Goal: Transaction & Acquisition: Book appointment/travel/reservation

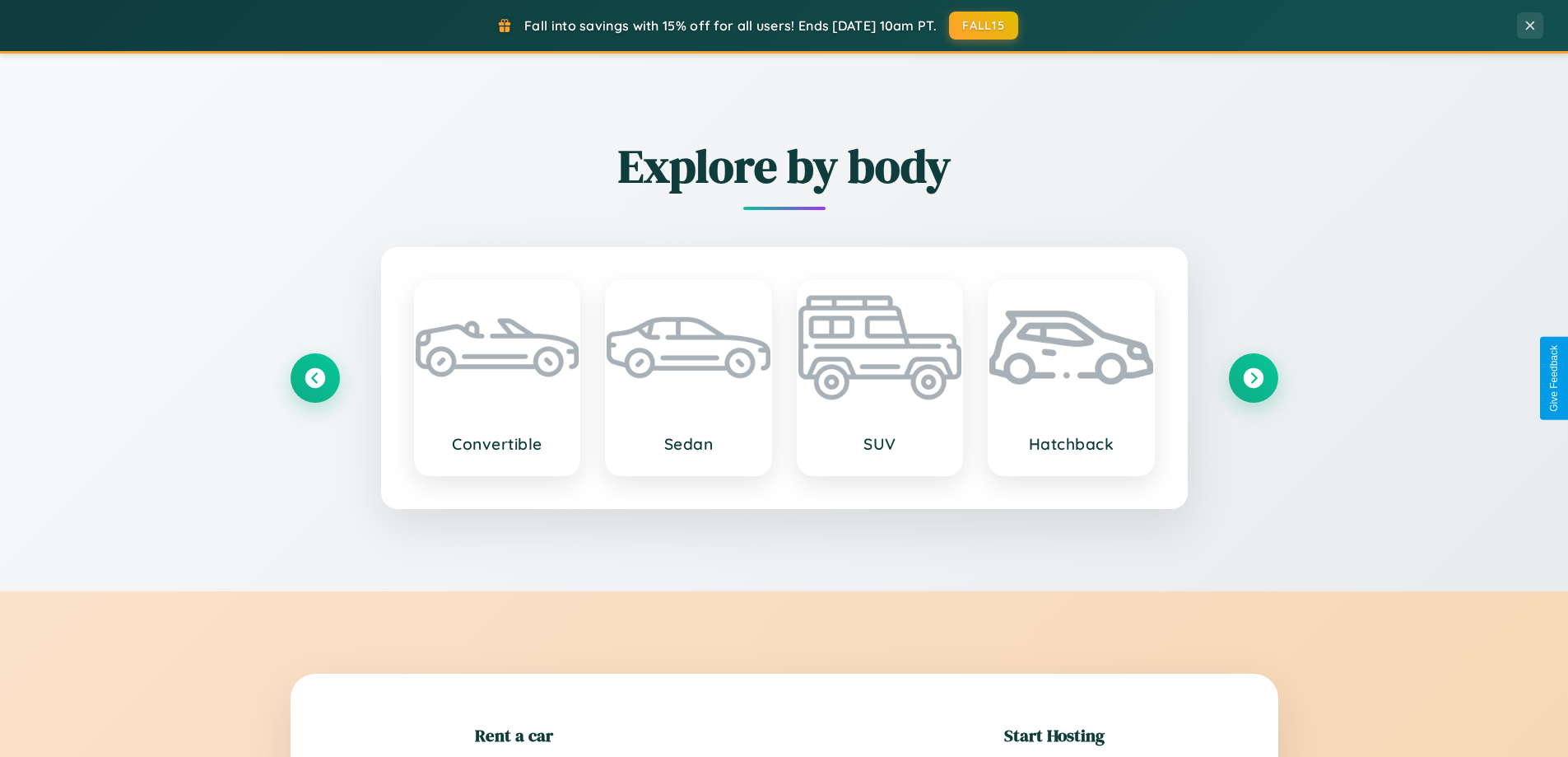
scroll to position [356, 0]
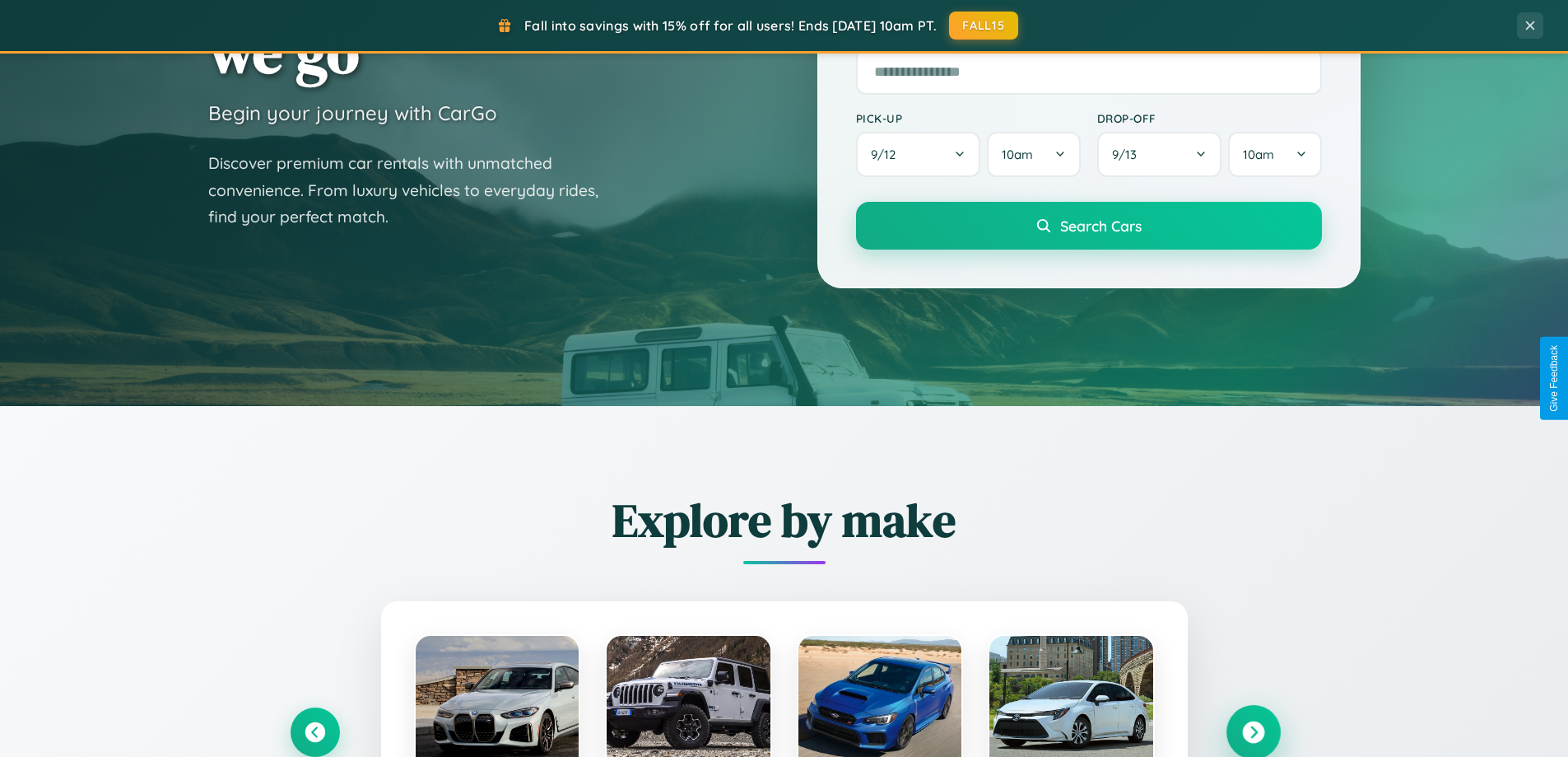
click at [1253, 732] on icon at bounding box center [1254, 733] width 23 height 23
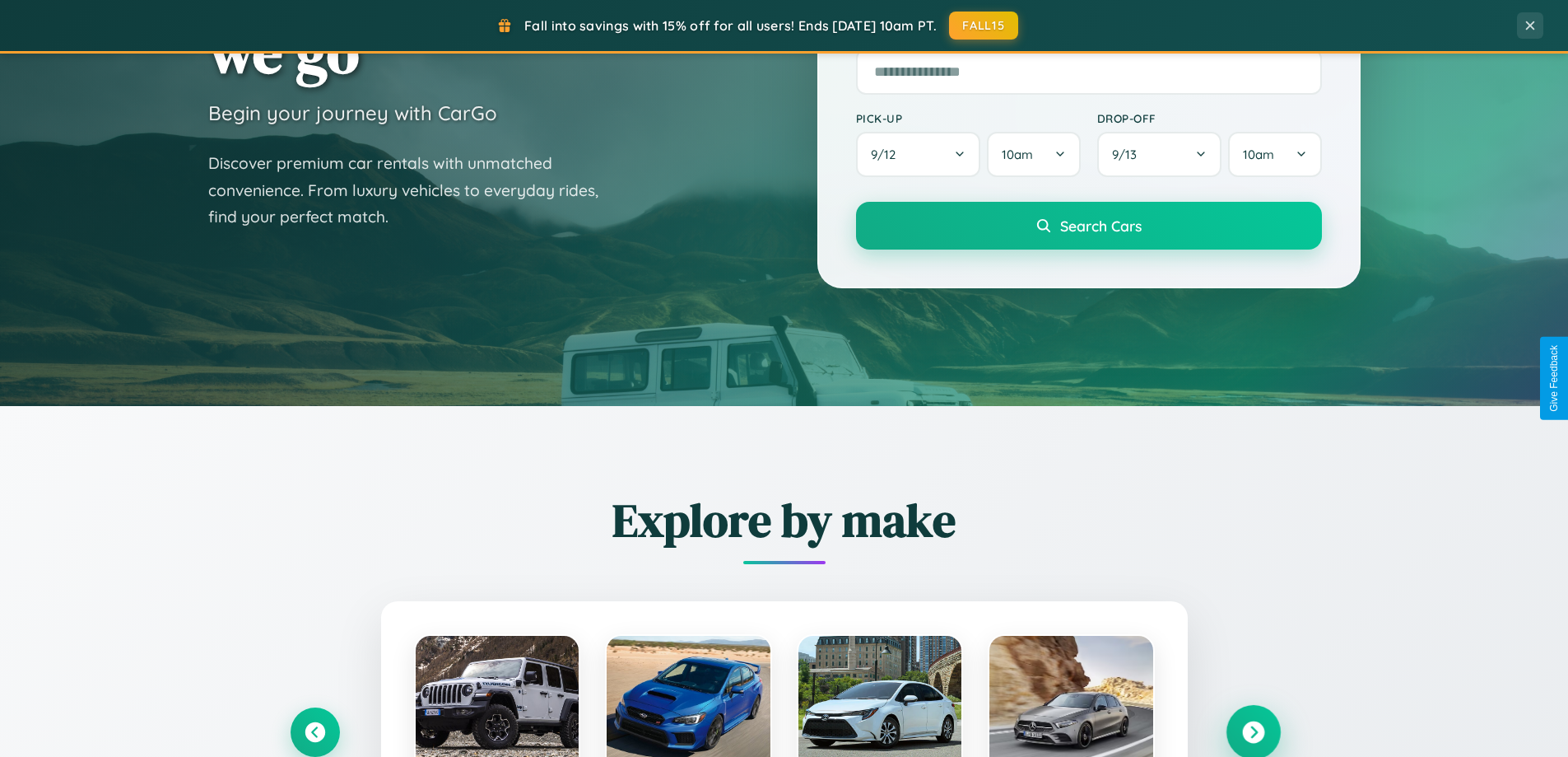
click at [1253, 731] on icon at bounding box center [1254, 733] width 23 height 23
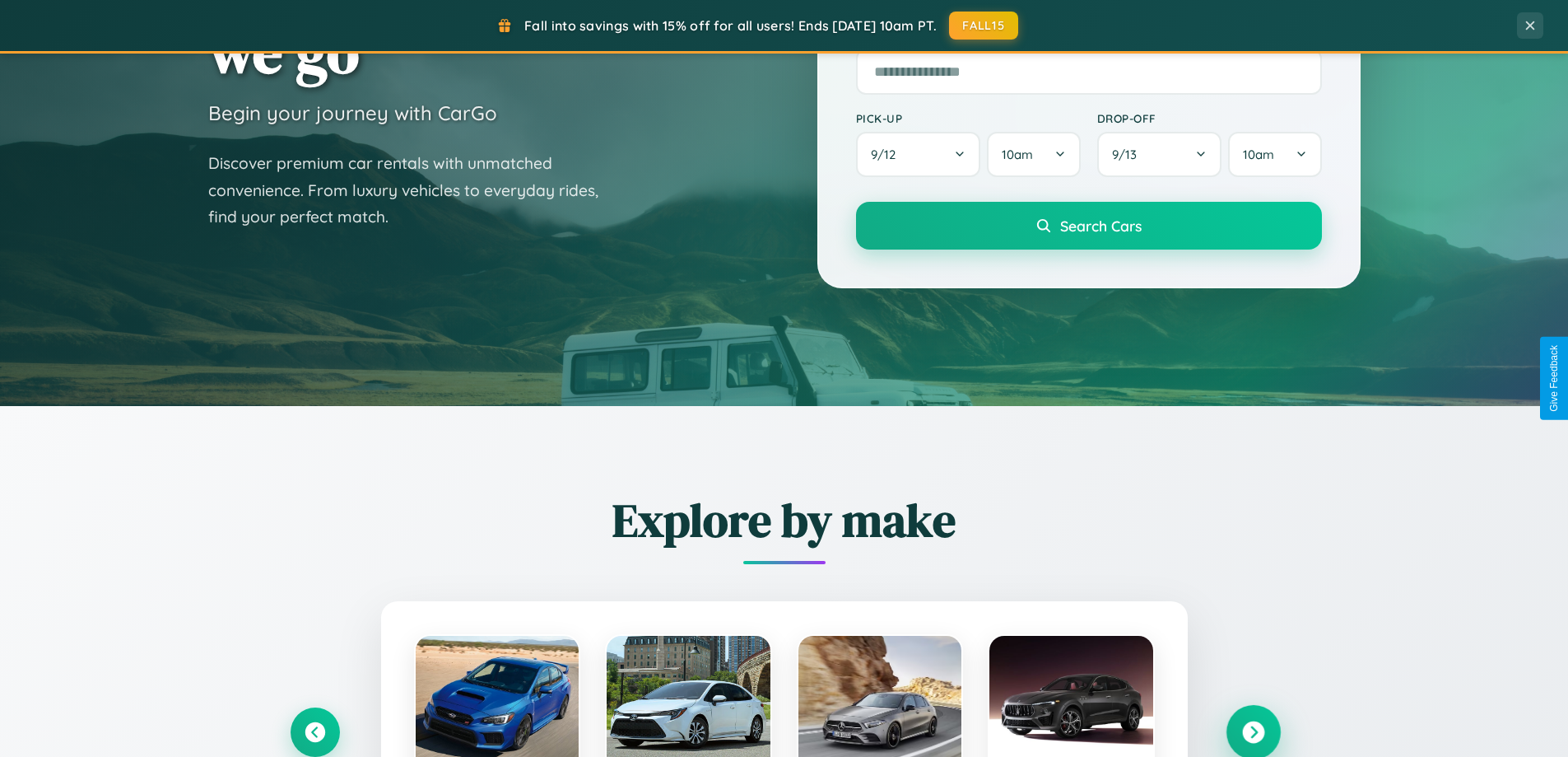
click at [1253, 731] on icon at bounding box center [1254, 733] width 23 height 23
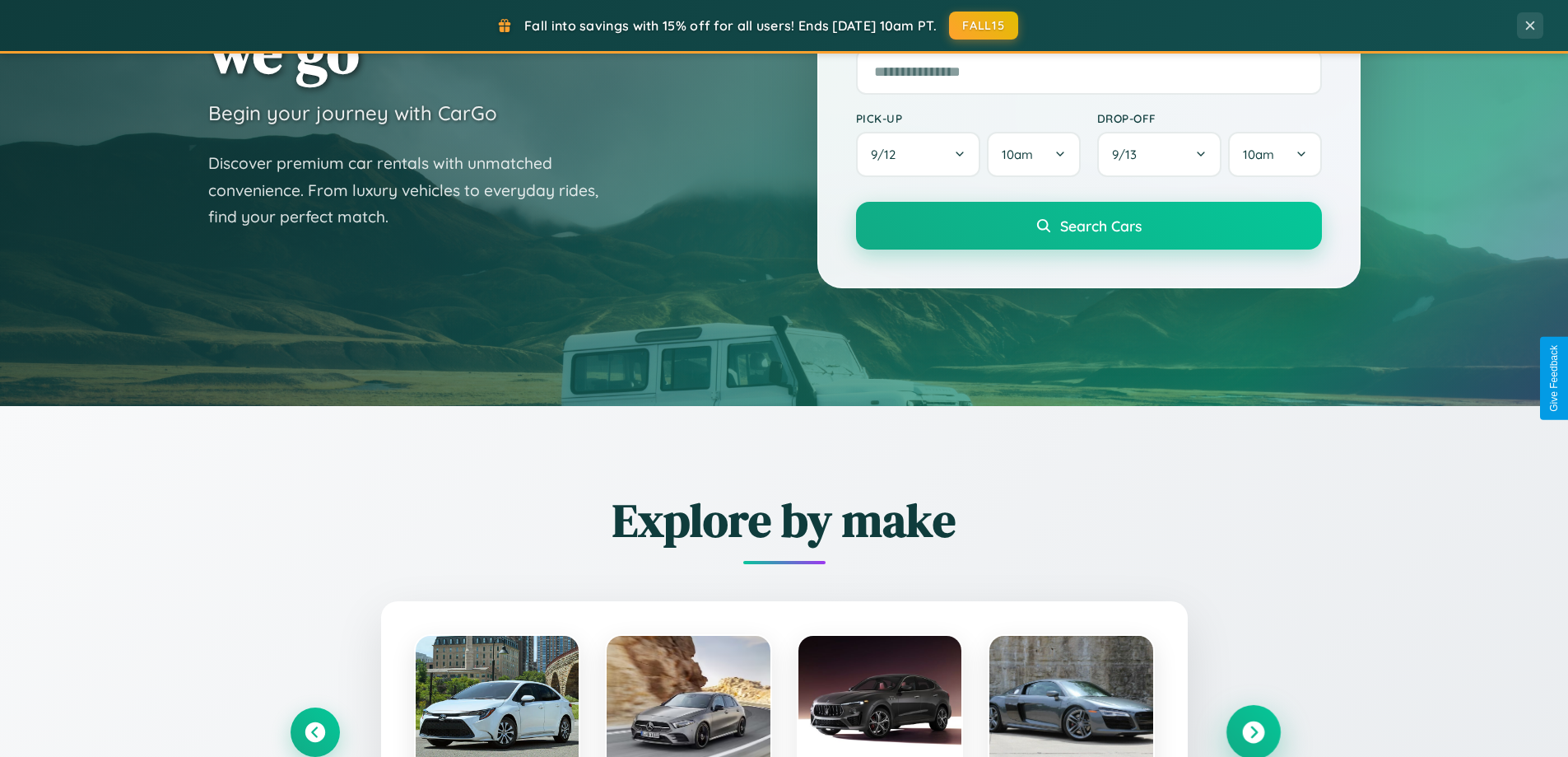
click at [1253, 731] on icon at bounding box center [1254, 733] width 23 height 23
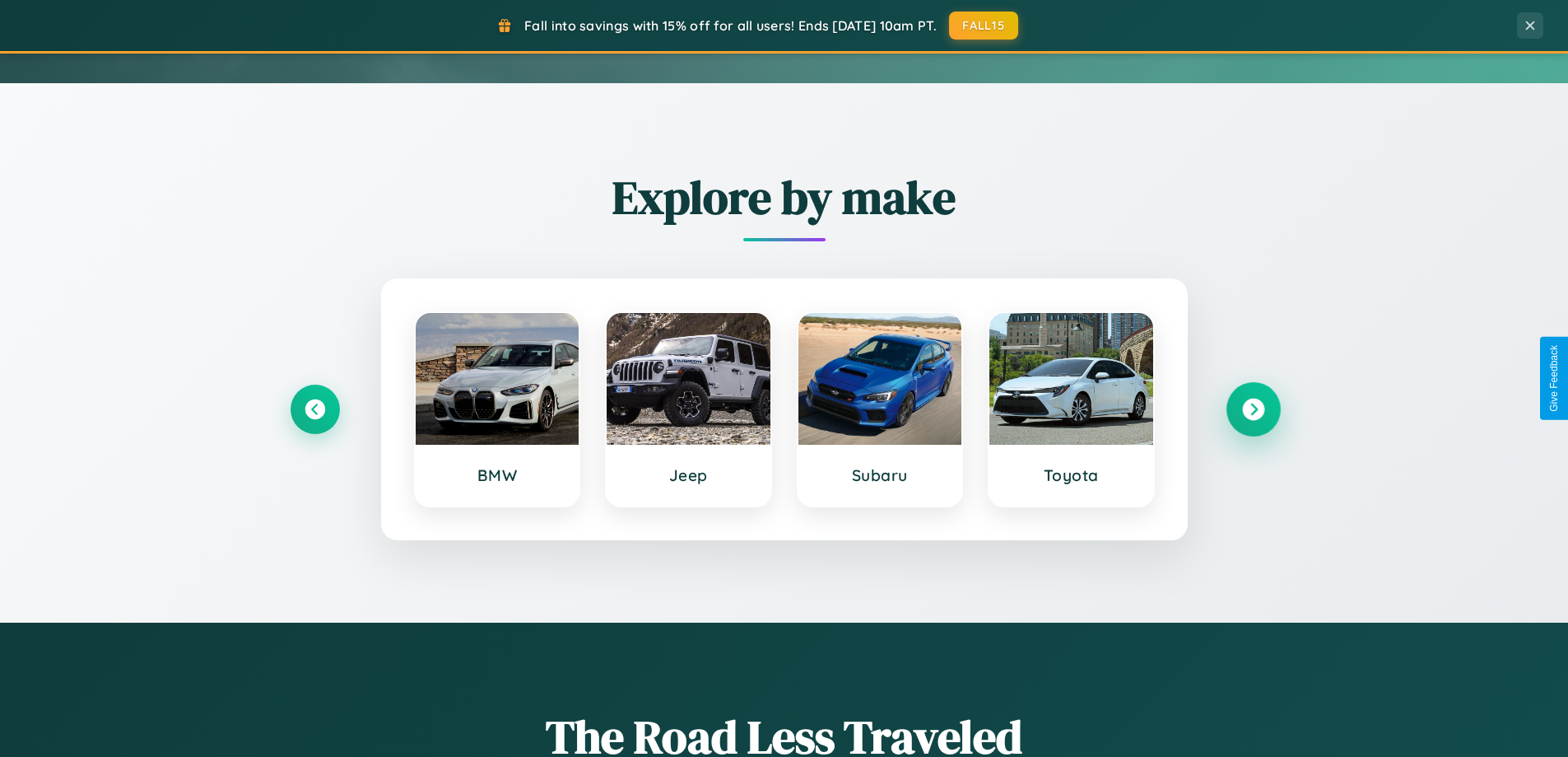
scroll to position [710, 0]
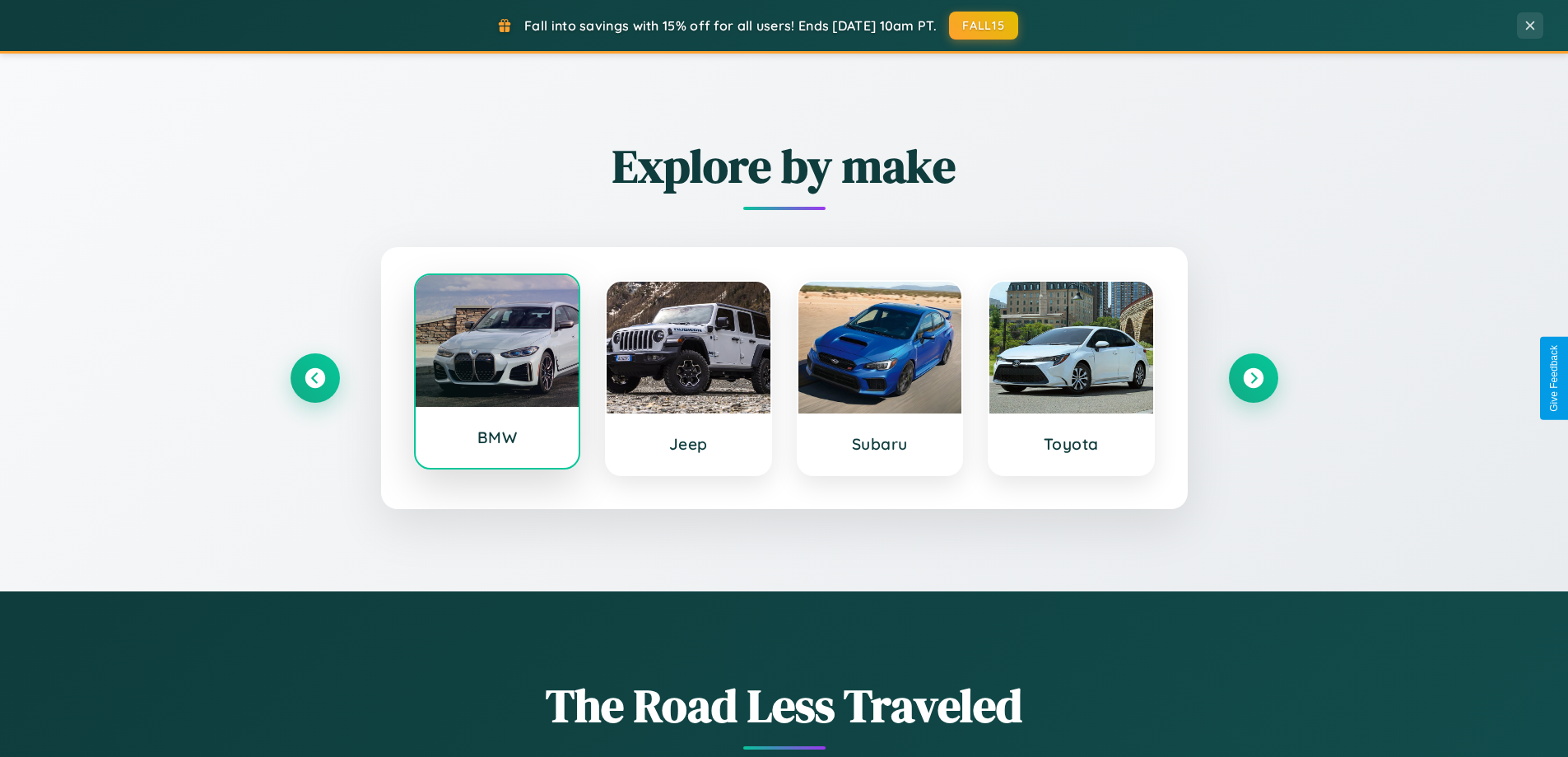
click at [497, 378] on div at bounding box center [497, 341] width 164 height 132
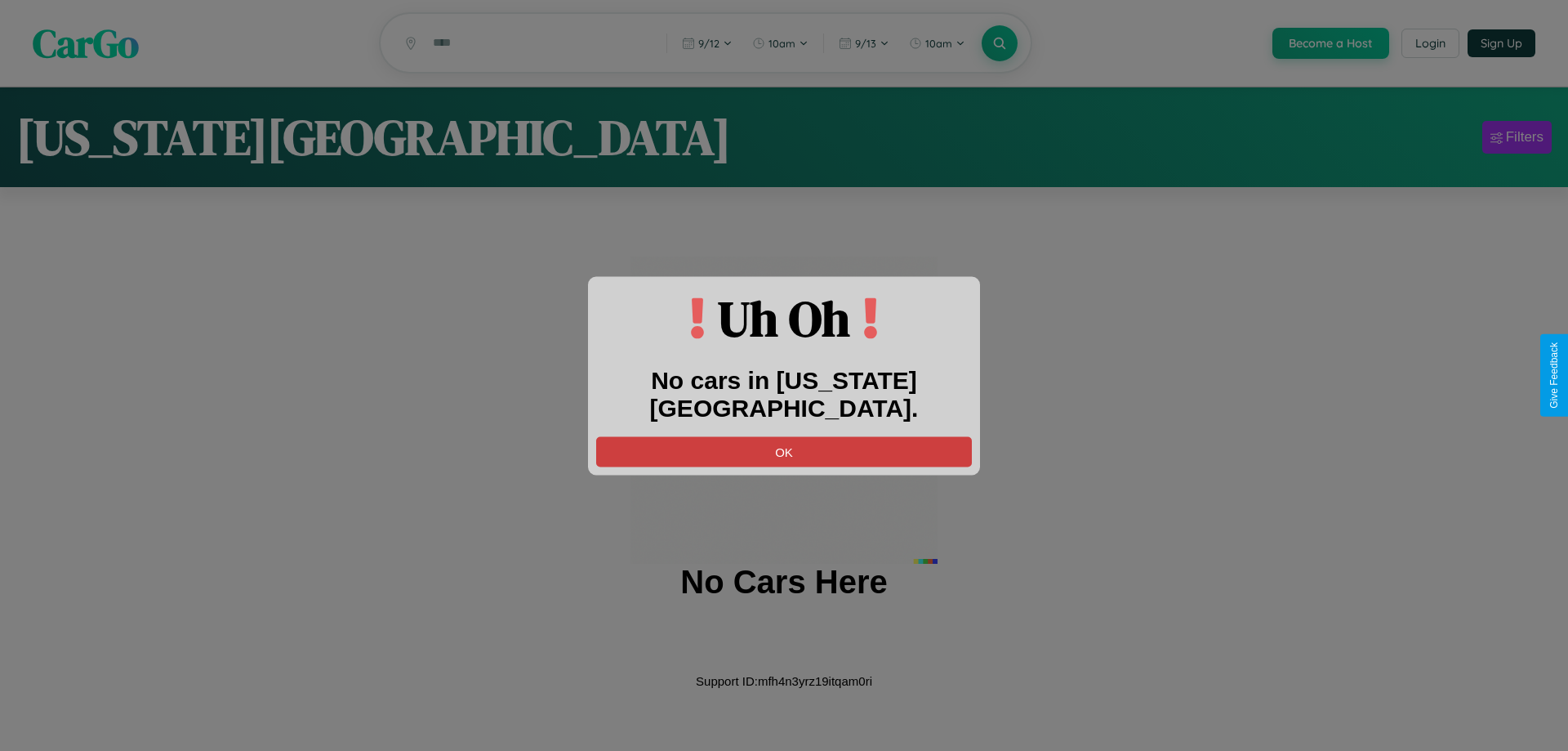
click at [784, 437] on button "OK" at bounding box center [784, 452] width 375 height 30
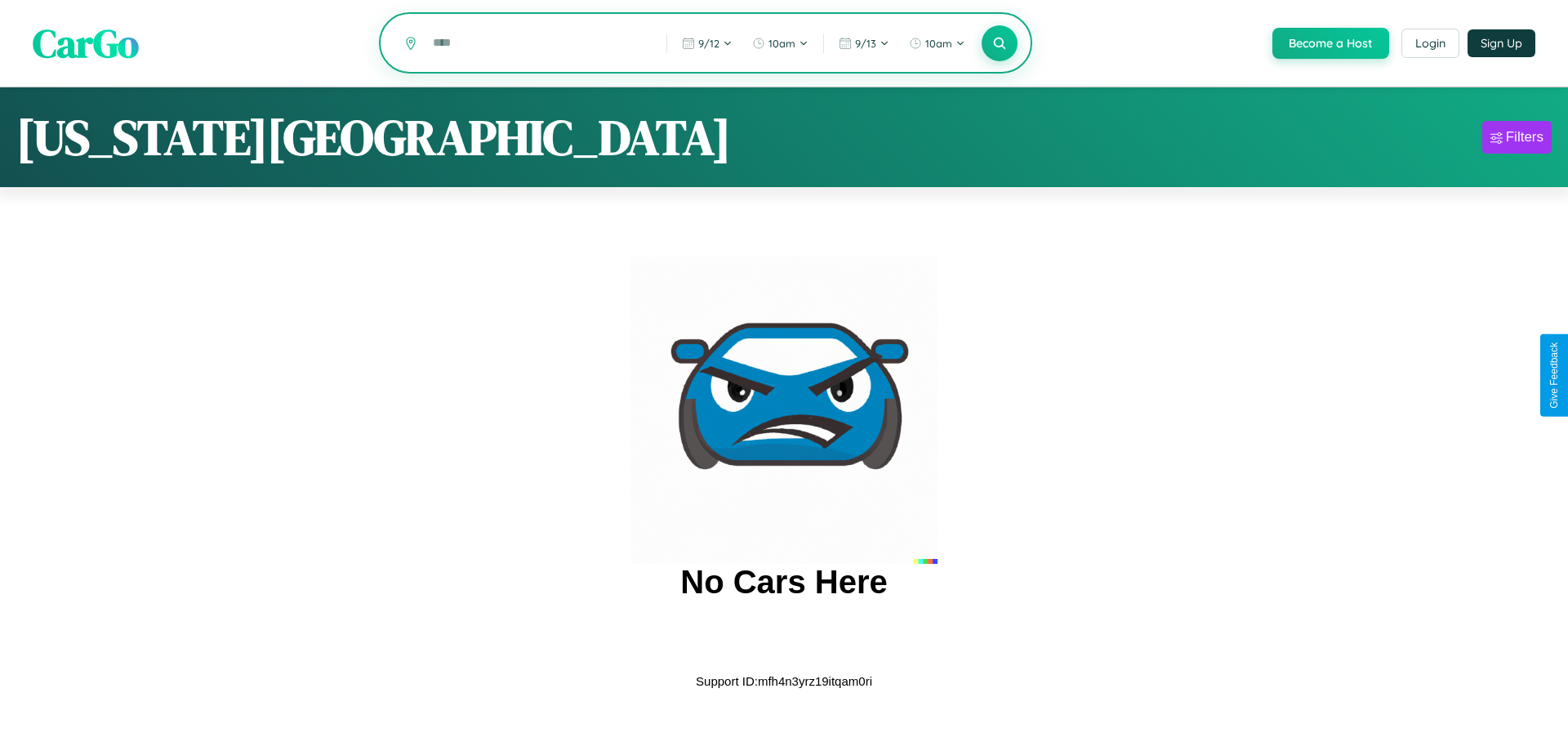
click at [537, 44] on input "text" at bounding box center [538, 42] width 225 height 28
click at [998, 44] on icon at bounding box center [999, 42] width 16 height 16
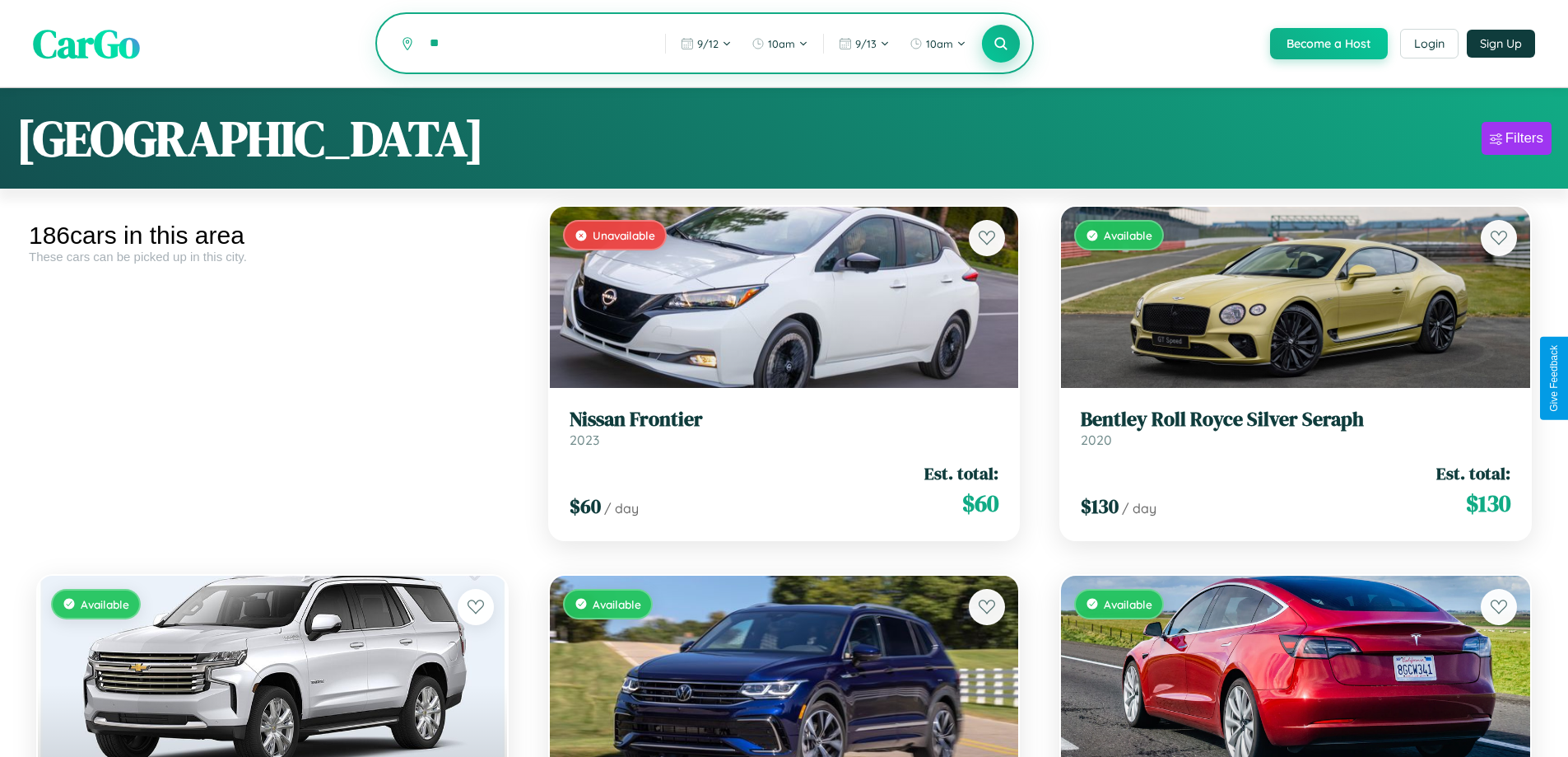
type input "*"
type input "*****"
click at [1001, 44] on icon at bounding box center [1002, 43] width 16 height 16
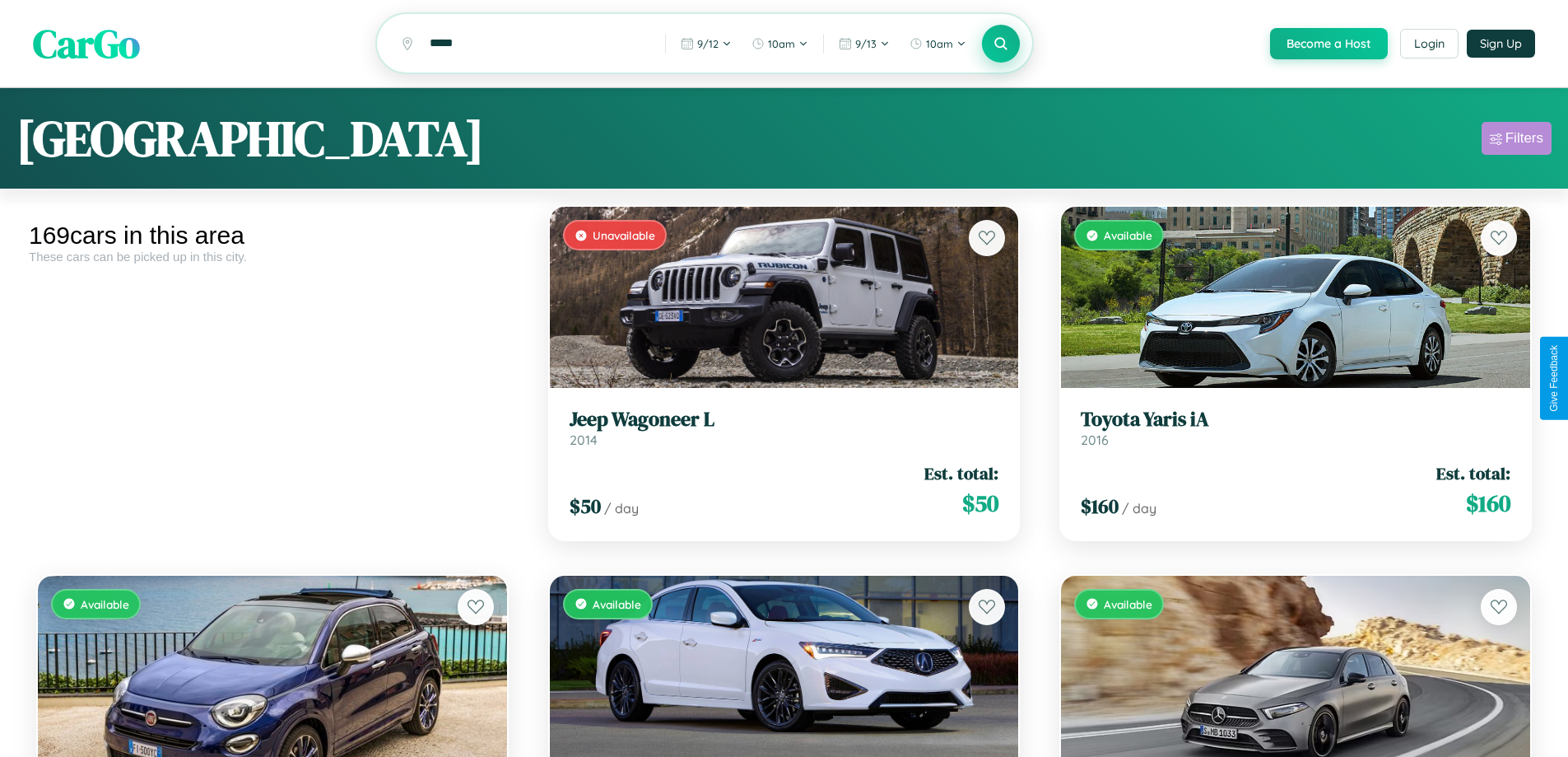
click at [1517, 141] on div "Filters" at bounding box center [1524, 138] width 38 height 16
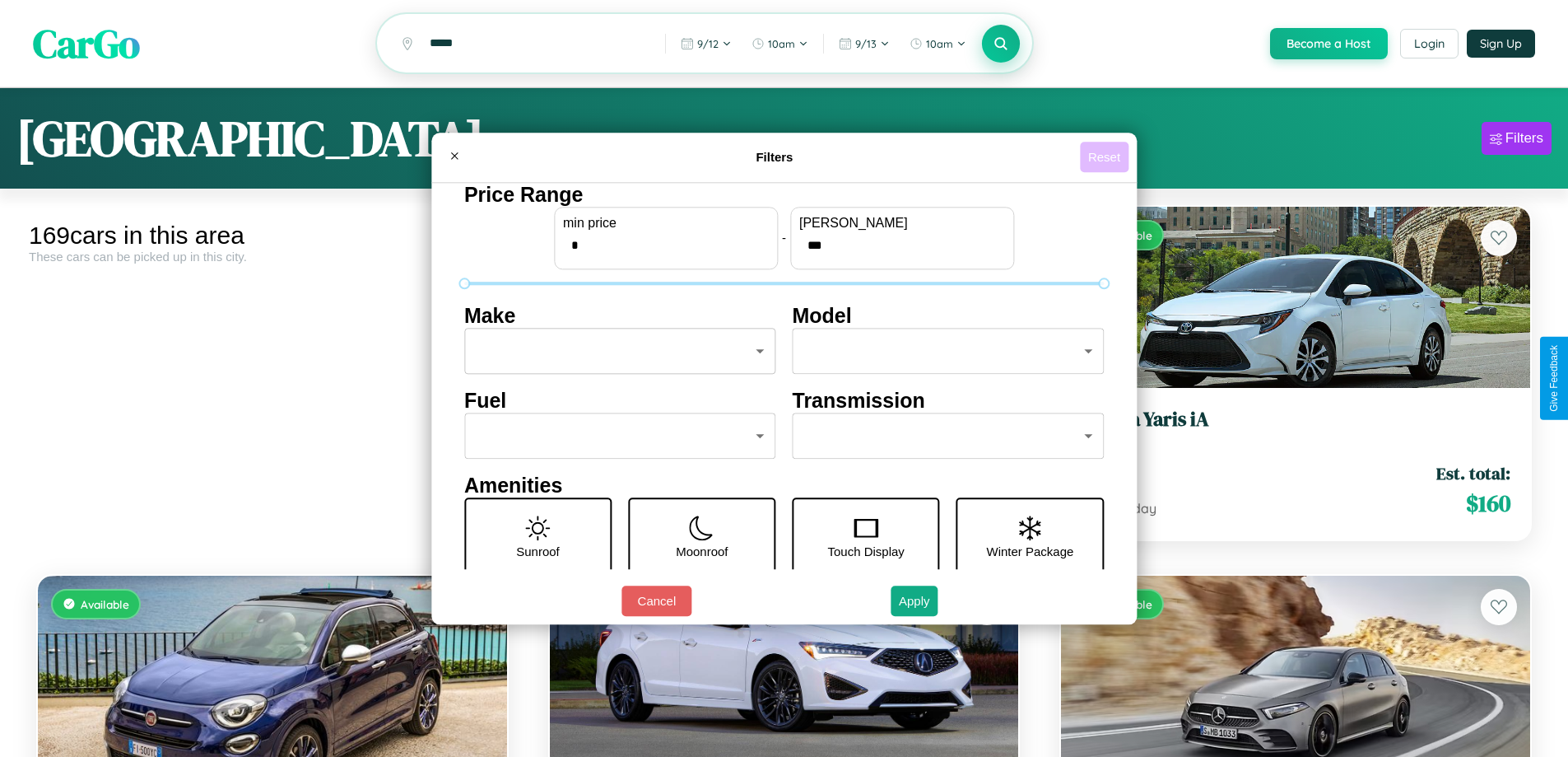
click at [1106, 156] on button "Reset" at bounding box center [1104, 157] width 48 height 30
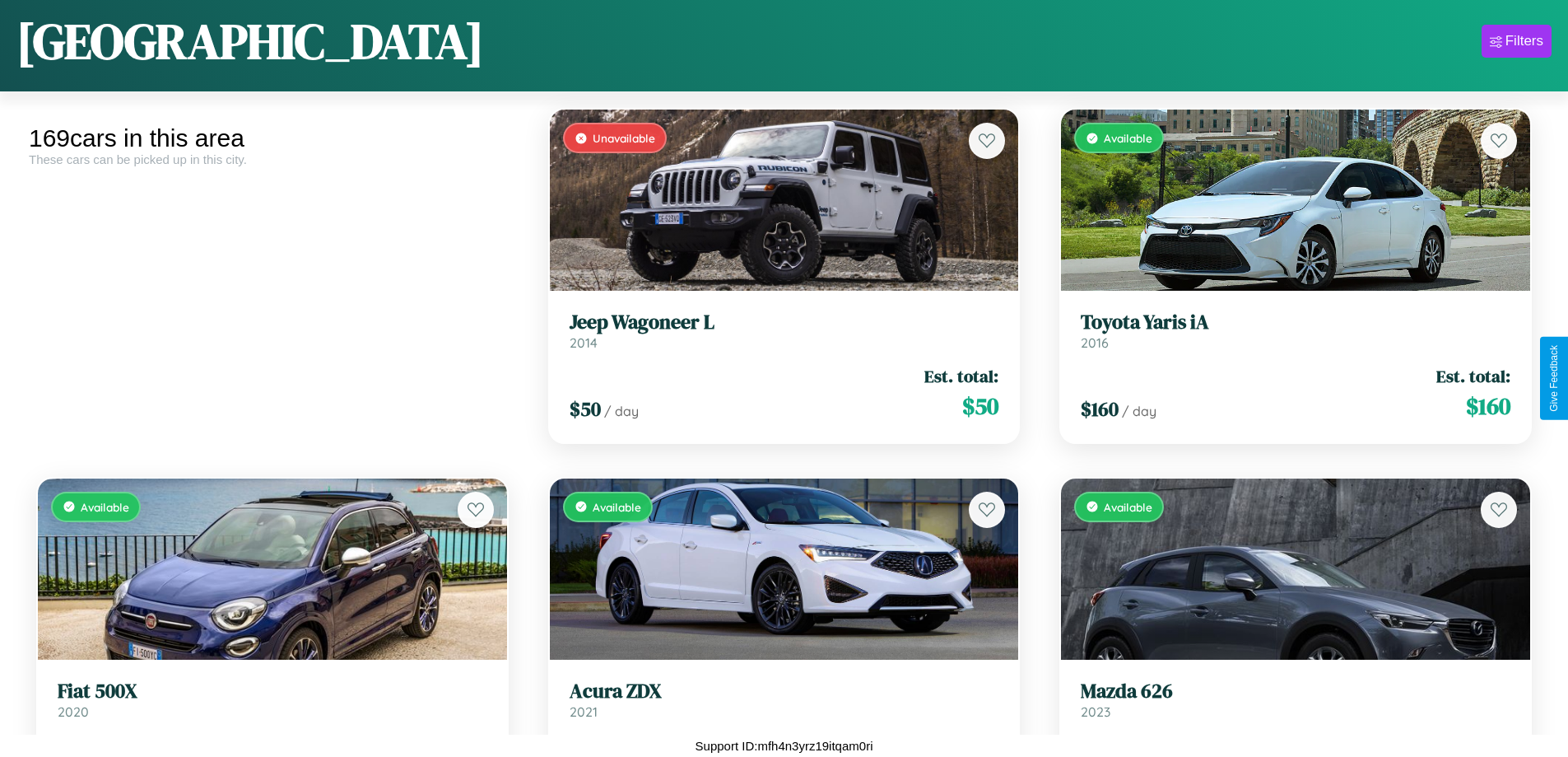
scroll to position [6503, 0]
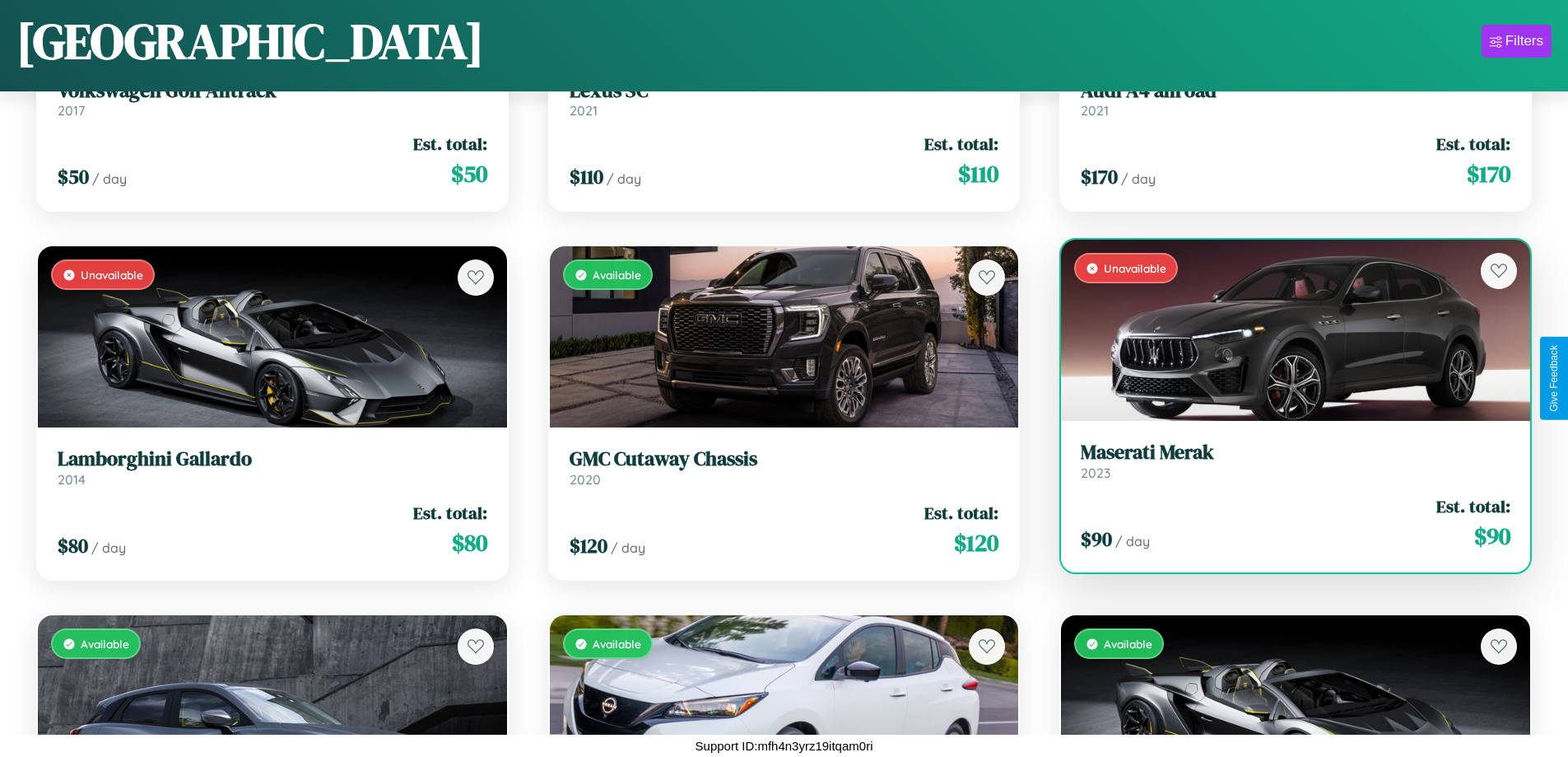
click at [1285, 330] on div "Unavailable" at bounding box center [1296, 330] width 469 height 182
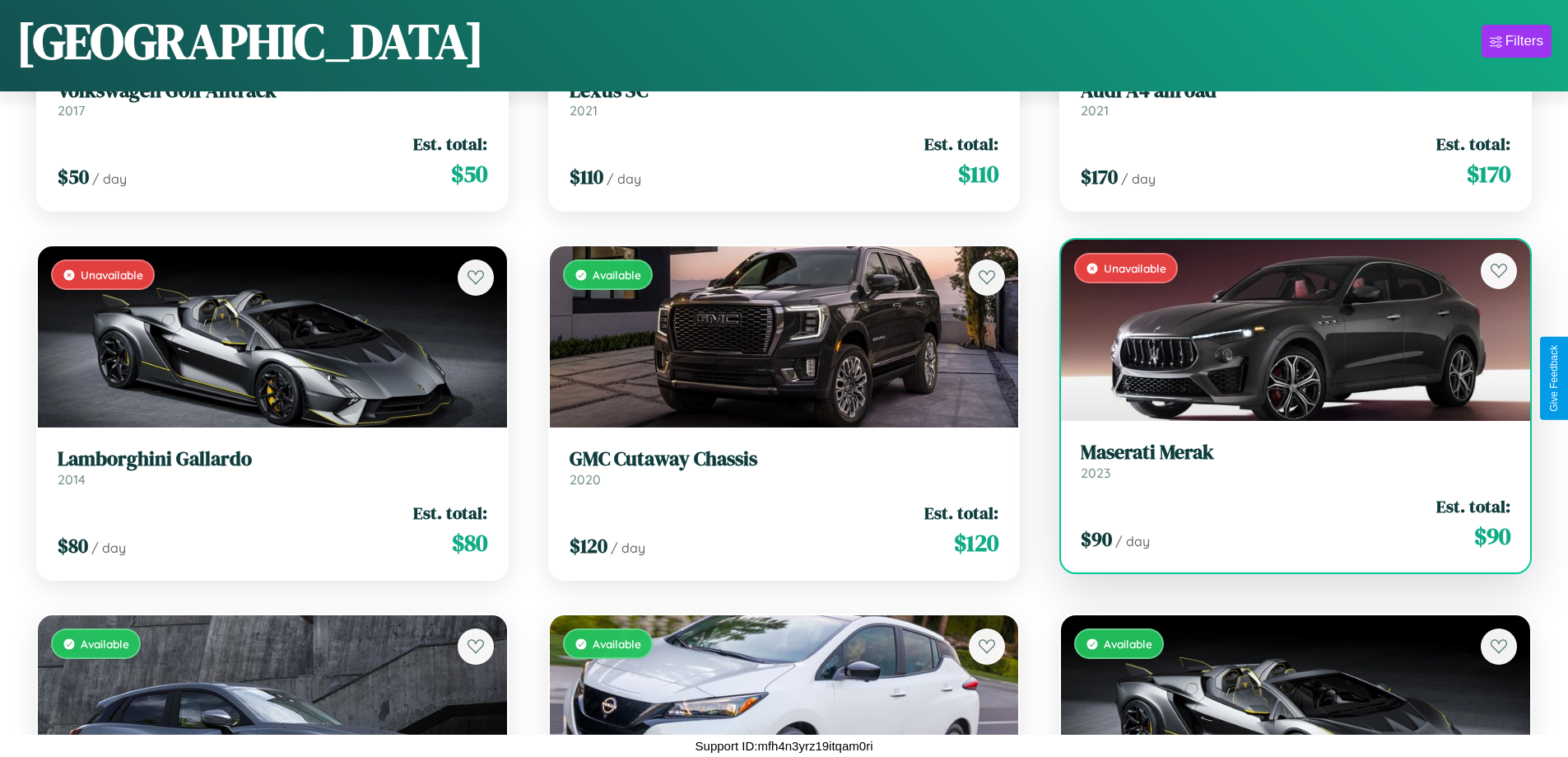
click at [1285, 330] on div "Unavailable" at bounding box center [1296, 330] width 469 height 182
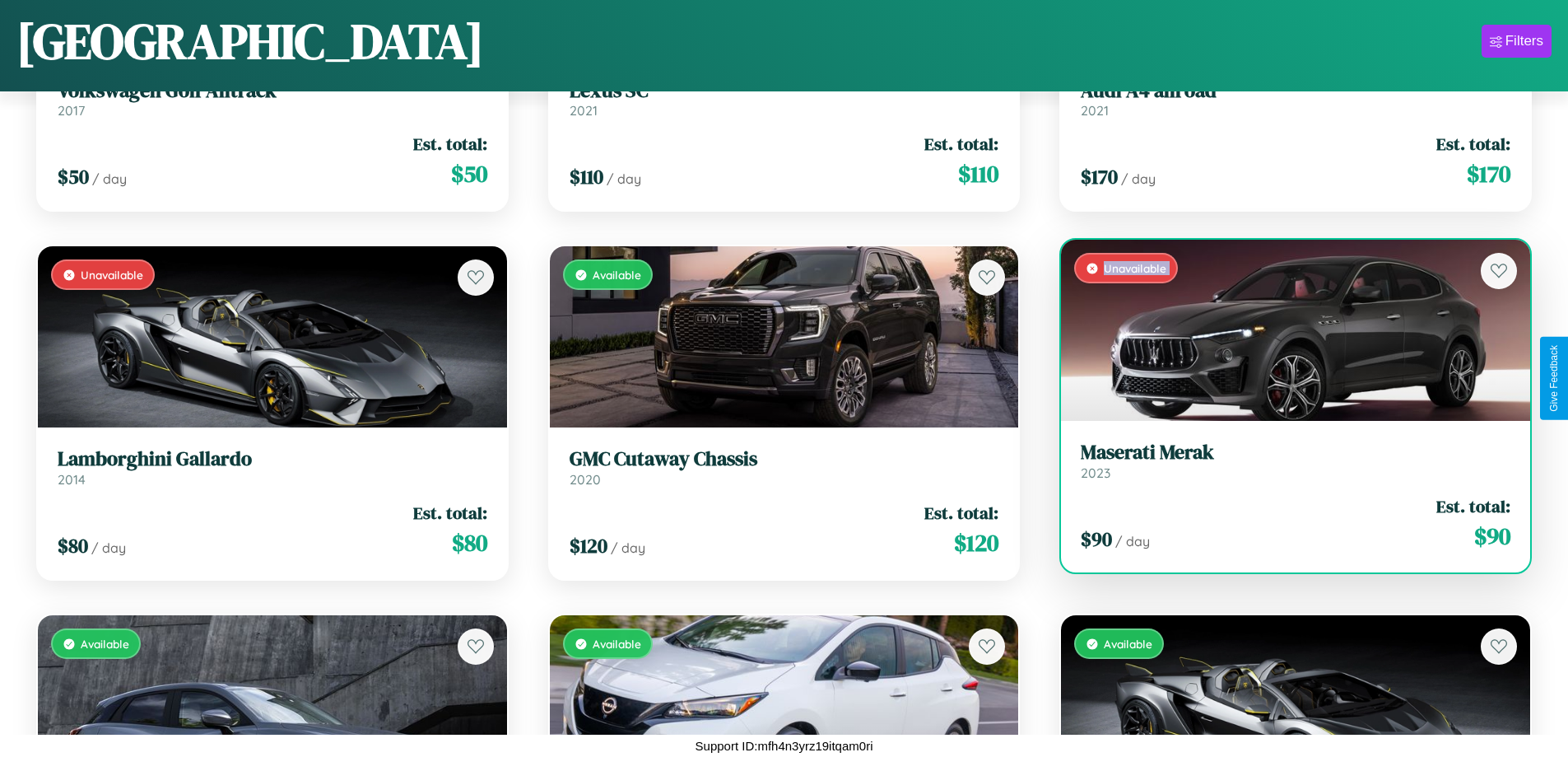
click at [1285, 330] on div "Unavailable" at bounding box center [1296, 330] width 469 height 182
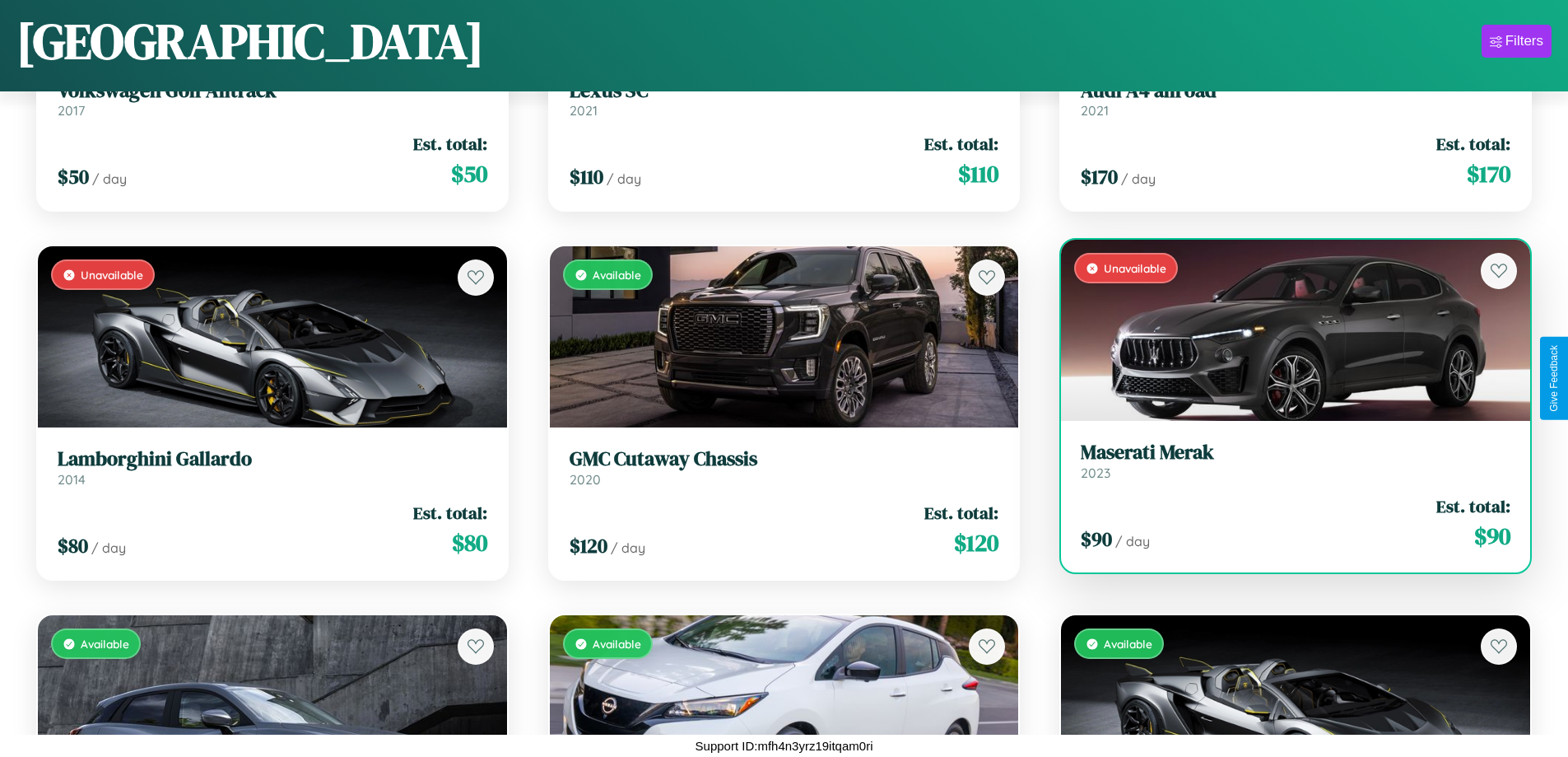
click at [1285, 330] on div "Unavailable" at bounding box center [1296, 330] width 469 height 182
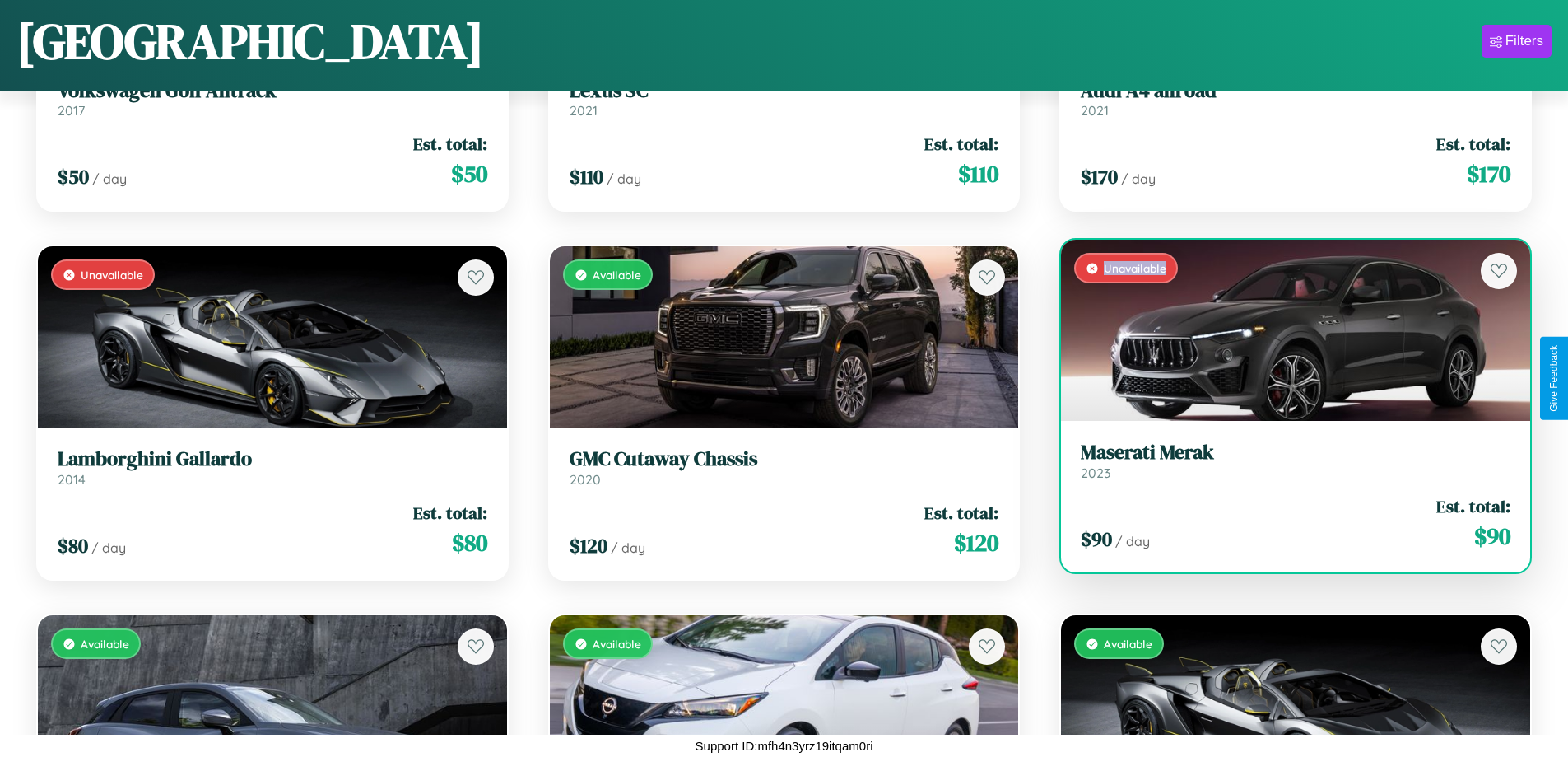
click at [1285, 330] on div "Unavailable" at bounding box center [1296, 330] width 469 height 182
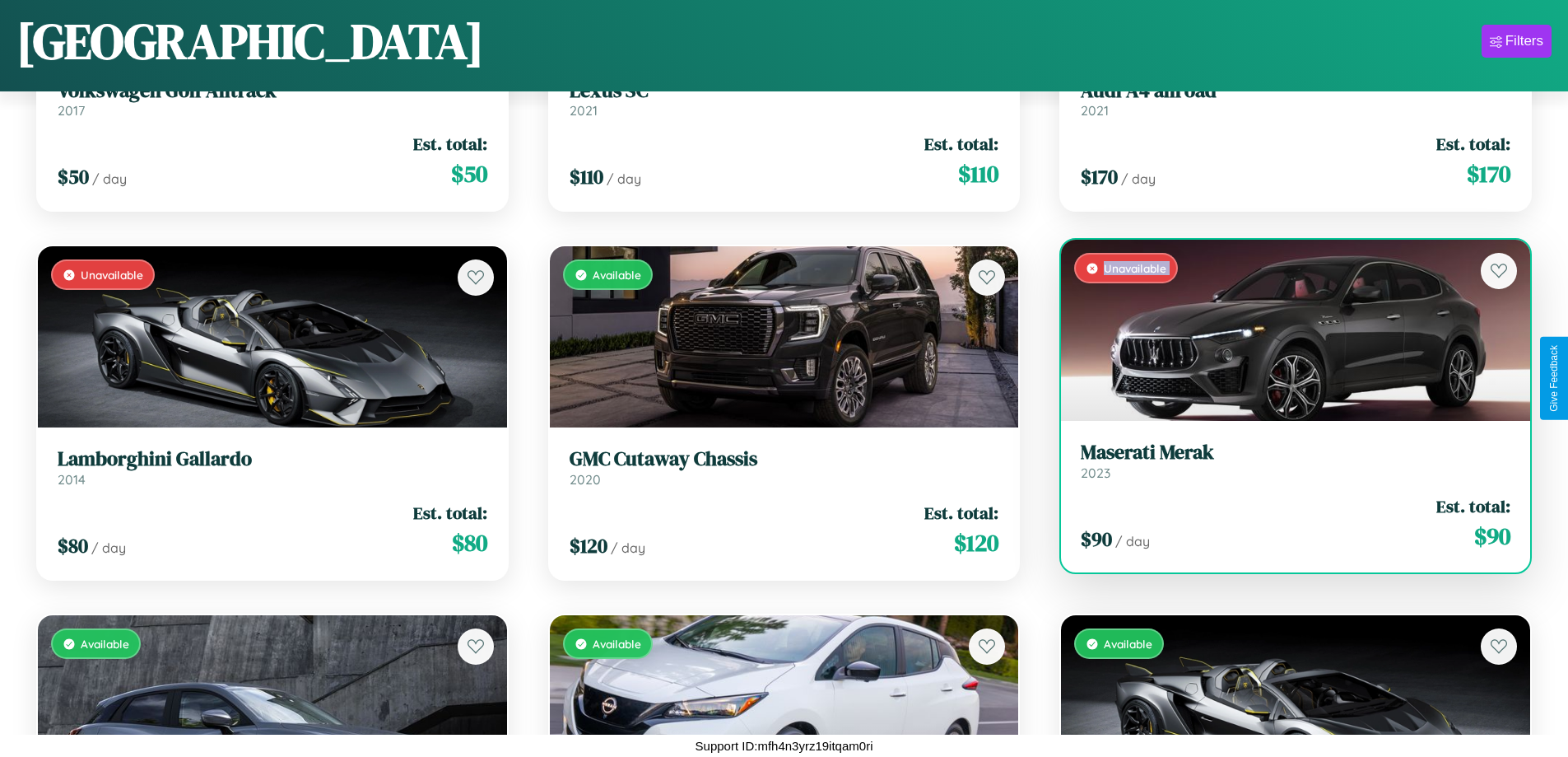
click at [1285, 461] on h3 "Maserati Merak" at bounding box center [1296, 452] width 429 height 24
